Goal: Task Accomplishment & Management: Use online tool/utility

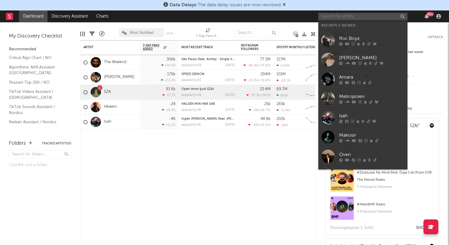
click at [356, 19] on input "text" at bounding box center [362, 16] width 89 height 7
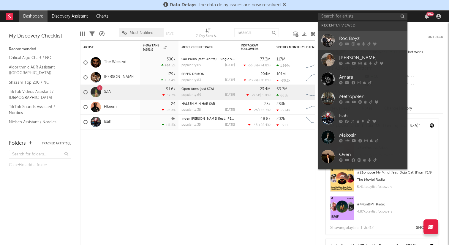
click at [354, 35] on div "Roc Boyz" at bounding box center [371, 38] width 65 height 7
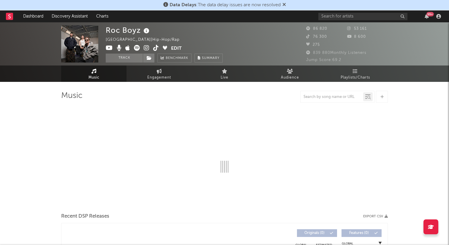
select select "6m"
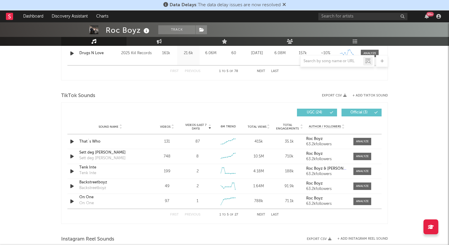
scroll to position [370, 0]
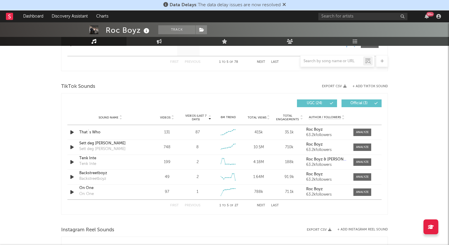
click at [272, 205] on button "Last" at bounding box center [275, 205] width 8 height 3
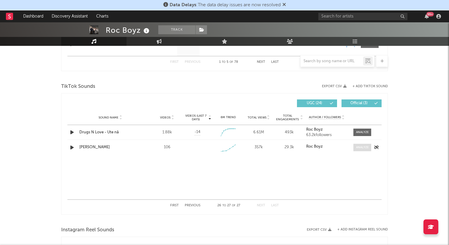
click at [360, 147] on div at bounding box center [362, 147] width 13 height 4
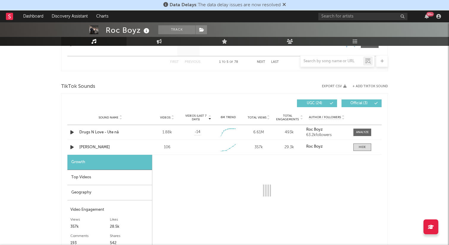
select select "1w"
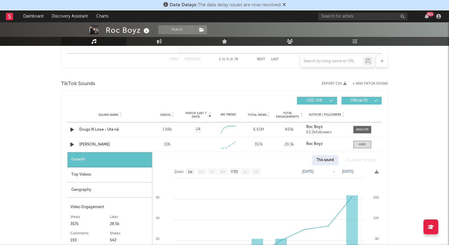
scroll to position [378, 0]
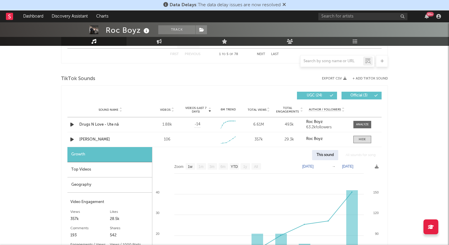
click at [116, 95] on div at bounding box center [145, 96] width 157 height 8
click at [366, 135] on span at bounding box center [363, 138] width 18 height 7
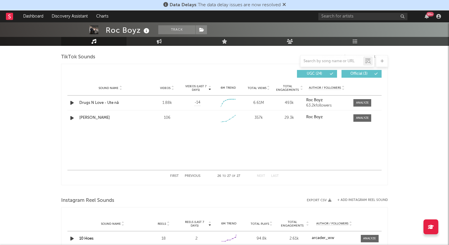
scroll to position [402, 0]
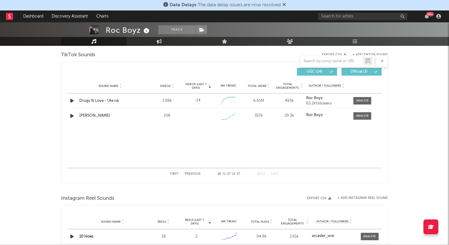
click at [175, 174] on button "First" at bounding box center [174, 173] width 9 height 3
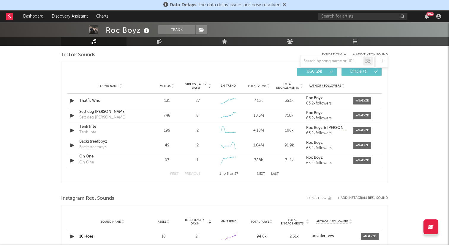
click at [175, 174] on button "First" at bounding box center [174, 173] width 9 height 3
click at [362, 103] on span at bounding box center [363, 100] width 18 height 7
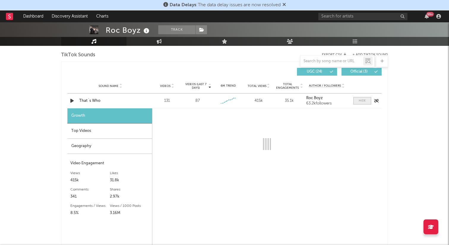
select select "1w"
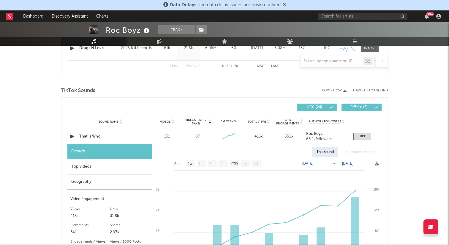
scroll to position [365, 0]
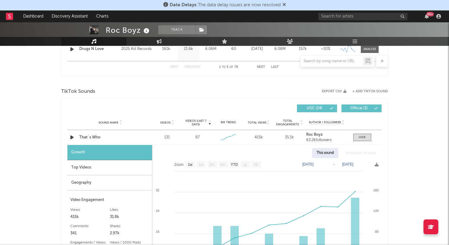
click at [378, 91] on button "+ Add TikTok Sound" at bounding box center [370, 91] width 35 height 3
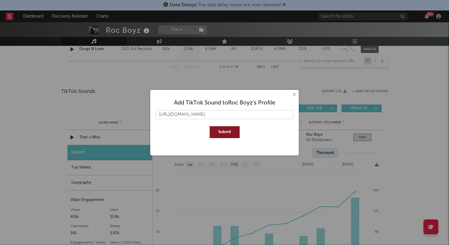
scroll to position [0, 18]
type input "[URL][DOMAIN_NAME]"
click at [217, 131] on button "Submit" at bounding box center [225, 132] width 30 height 12
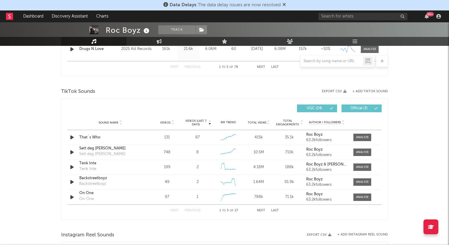
click at [272, 211] on button "Last" at bounding box center [275, 210] width 8 height 3
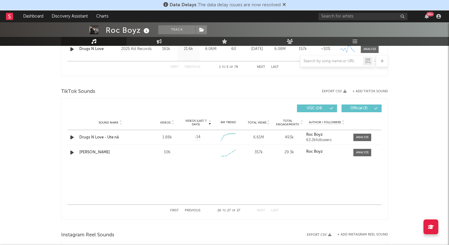
click at [260, 211] on button "Next" at bounding box center [261, 210] width 8 height 3
click at [174, 210] on button "First" at bounding box center [174, 210] width 9 height 3
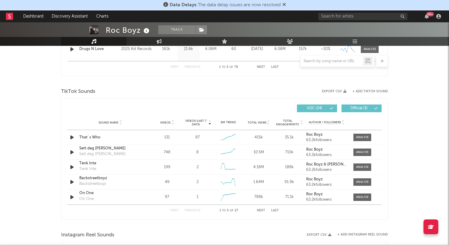
scroll to position [366, 0]
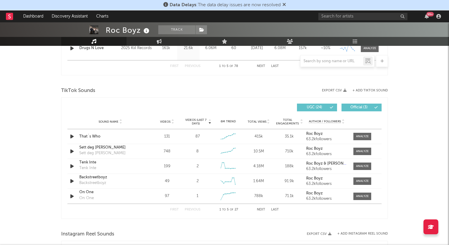
click at [261, 208] on button "Next" at bounding box center [261, 209] width 8 height 3
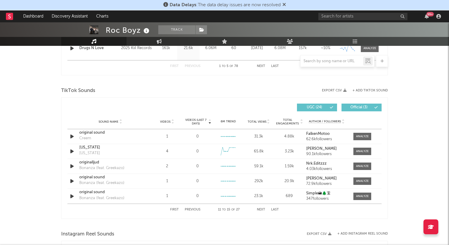
click at [261, 208] on button "Next" at bounding box center [261, 209] width 8 height 3
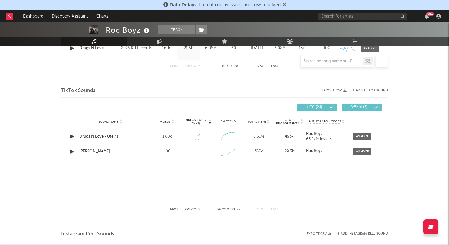
click at [194, 211] on div "First Previous 26 to 27 of 27 Next Last" at bounding box center [224, 210] width 109 height 12
click at [194, 210] on button "Previous" at bounding box center [193, 209] width 16 height 3
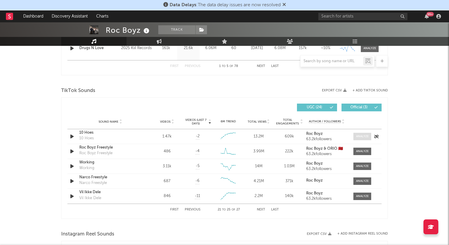
click at [362, 134] on div at bounding box center [362, 136] width 13 height 4
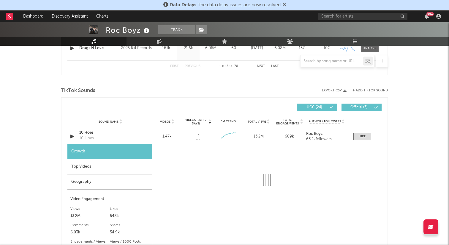
select select "6m"
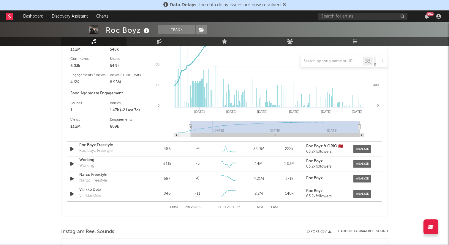
scroll to position [558, 0]
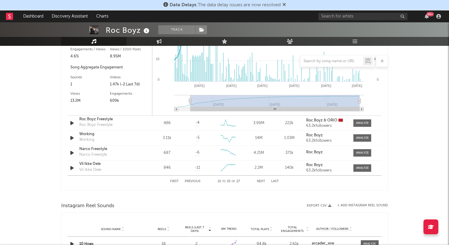
click at [175, 181] on button "First" at bounding box center [174, 180] width 9 height 3
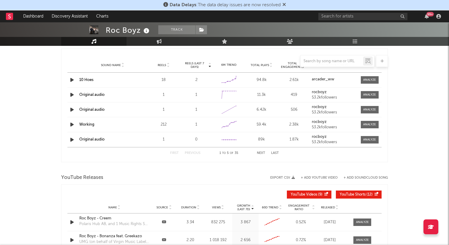
click at [264, 152] on button "Next" at bounding box center [261, 152] width 8 height 3
click at [263, 152] on button "Next" at bounding box center [261, 152] width 8 height 3
click at [262, 154] on button "Next" at bounding box center [261, 152] width 8 height 3
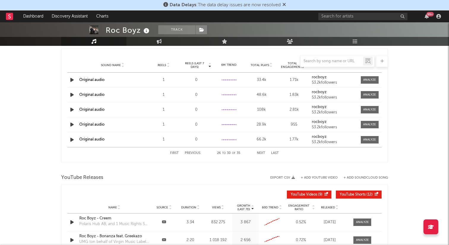
click at [262, 154] on button "Next" at bounding box center [261, 152] width 8 height 3
click at [169, 152] on div "First Previous 31 to 35 of 35 Next Last" at bounding box center [224, 153] width 314 height 12
click at [172, 152] on button "First" at bounding box center [174, 152] width 9 height 3
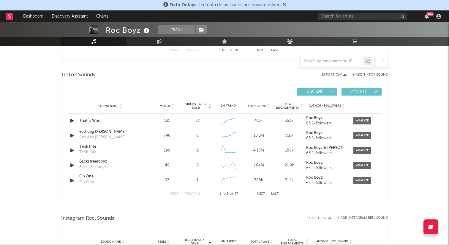
scroll to position [378, 0]
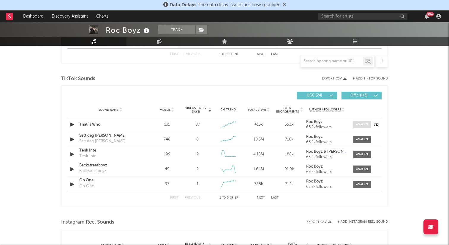
click at [363, 125] on div at bounding box center [362, 124] width 13 height 4
select select "1w"
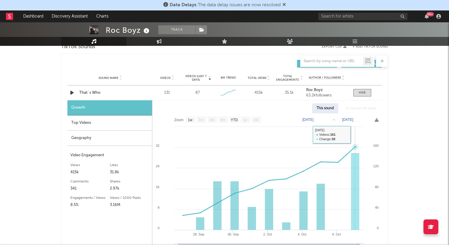
scroll to position [410, 0]
